Goal: Find specific page/section: Find specific page/section

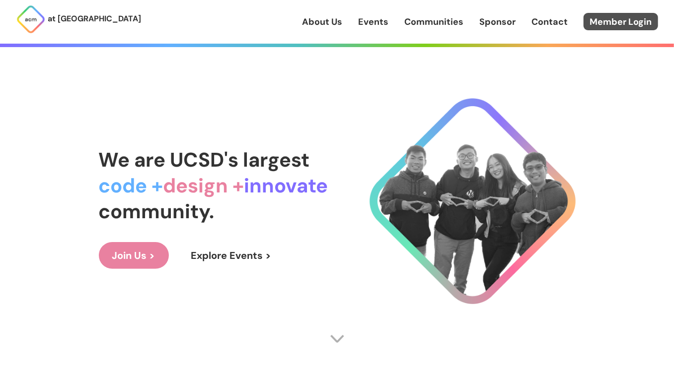
click at [600, 23] on link "Member Login" at bounding box center [620, 21] width 74 height 17
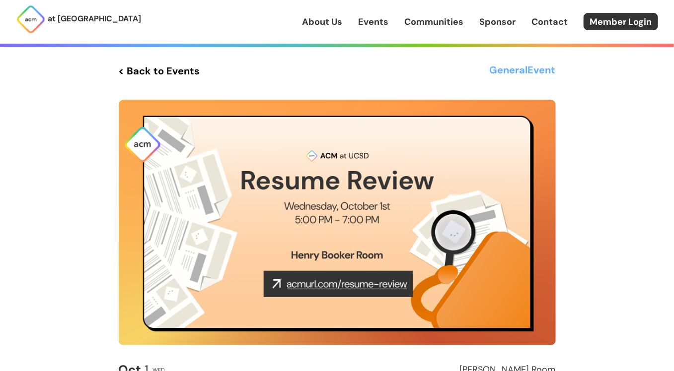
click at [151, 62] on link "< Back to Events" at bounding box center [159, 71] width 81 height 18
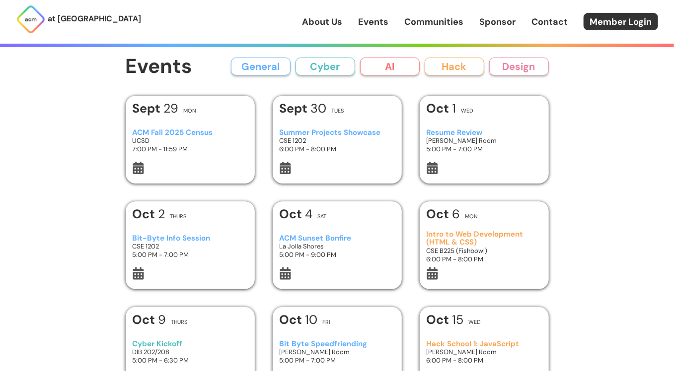
click at [313, 70] on button "Cyber" at bounding box center [325, 67] width 60 height 18
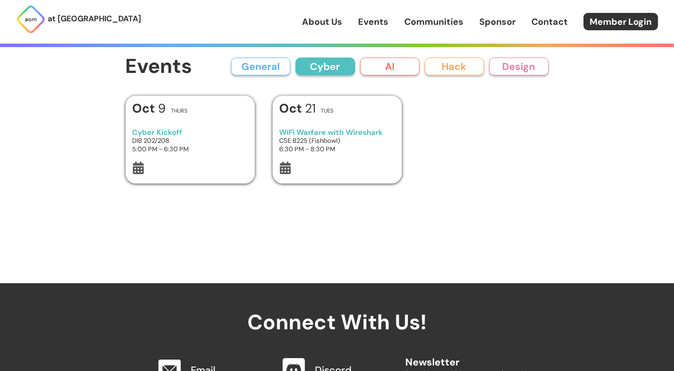
click at [314, 133] on h3 "WiFi Warfare with Wireshark" at bounding box center [337, 133] width 116 height 8
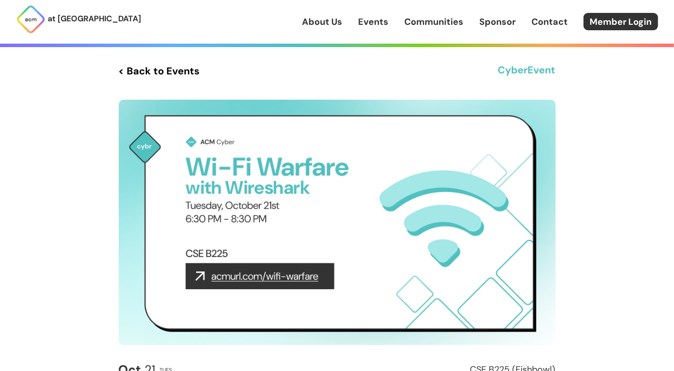
click at [138, 64] on link "< Back to Events" at bounding box center [159, 71] width 81 height 18
